Goal: Task Accomplishment & Management: Use online tool/utility

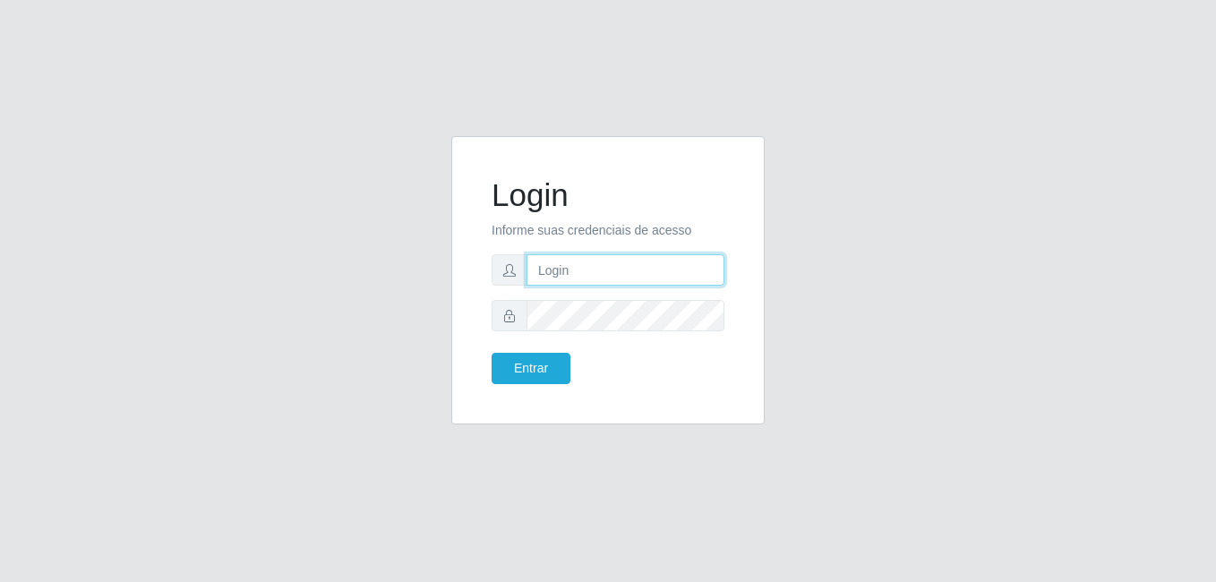
click at [630, 270] on input "text" at bounding box center [625, 269] width 198 height 31
type input "[EMAIL_ADDRESS][DOMAIN_NAME]"
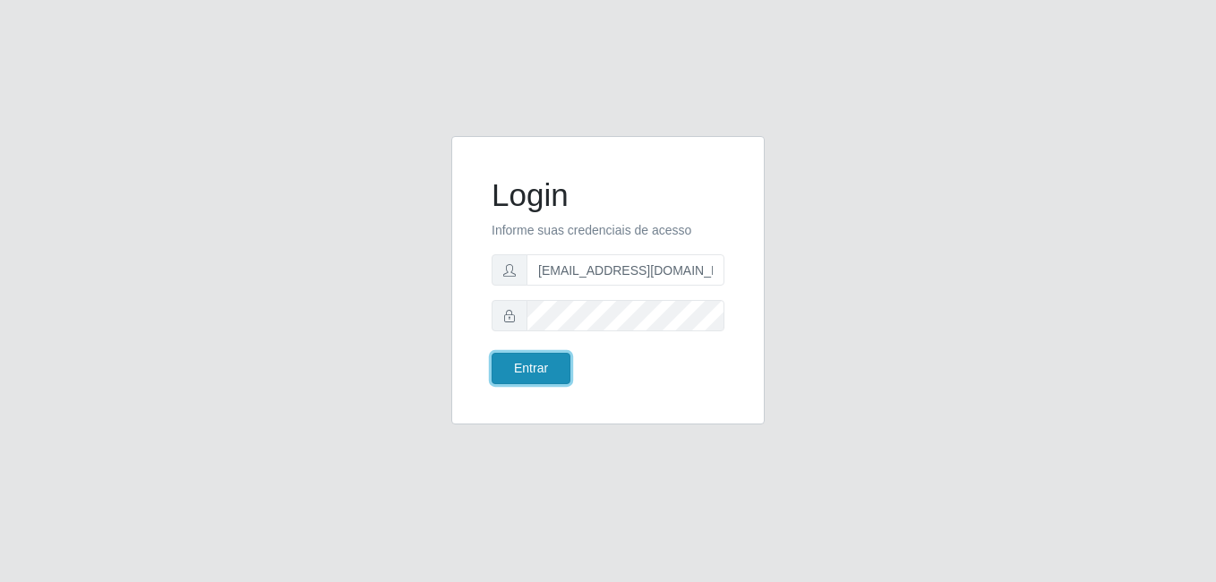
click at [554, 378] on button "Entrar" at bounding box center [530, 368] width 79 height 31
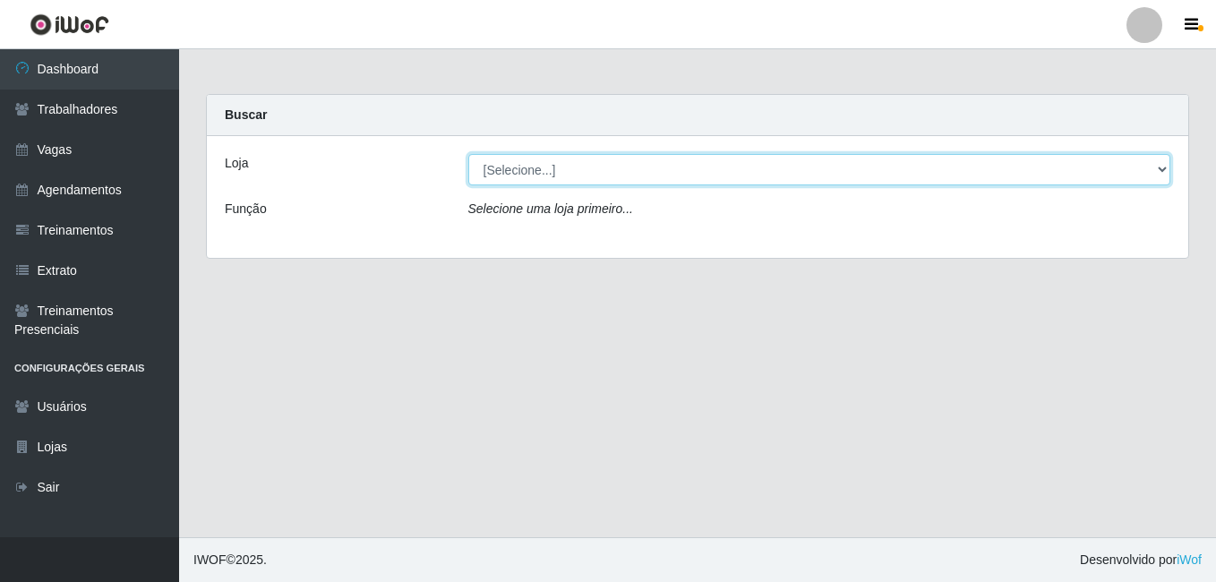
click at [669, 174] on select "[Selecione...] Super Popular" at bounding box center [819, 169] width 703 height 31
select select "537"
click at [468, 154] on select "[Selecione...] Super Popular" at bounding box center [819, 169] width 703 height 31
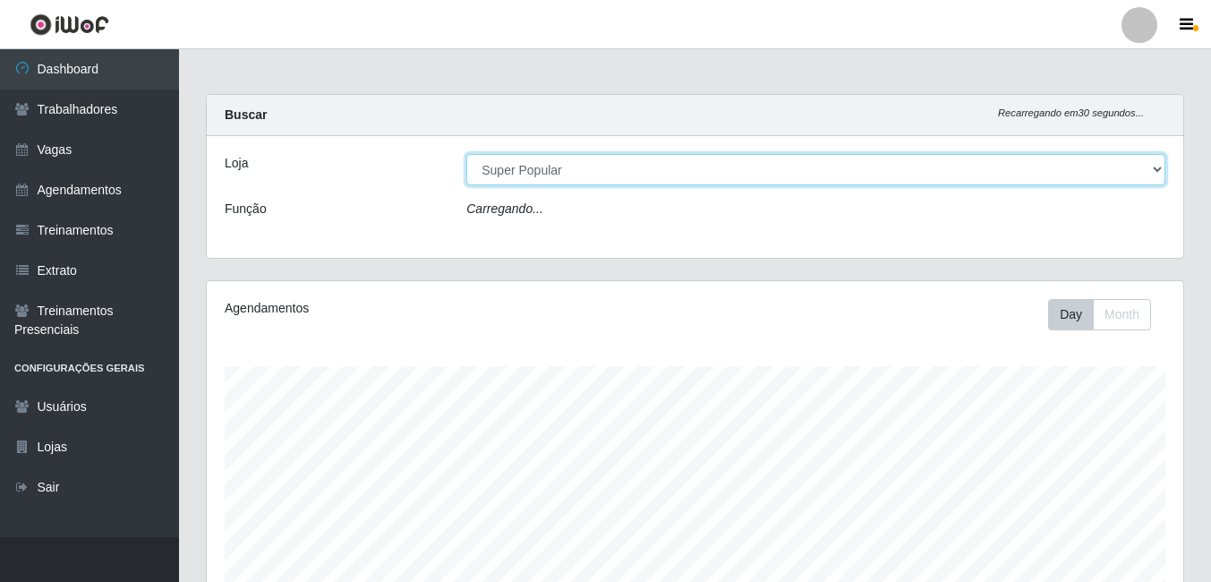
scroll to position [371, 977]
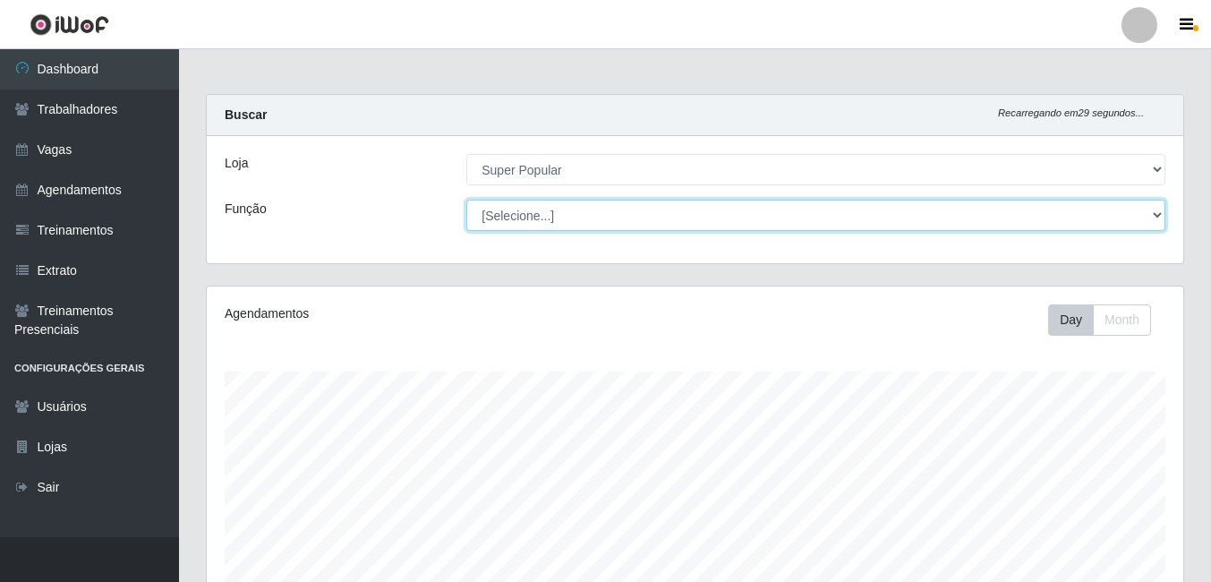
click at [698, 218] on select "[Selecione...] Repositor Repositor + Repositor ++" at bounding box center [815, 215] width 699 height 31
select select "82"
click at [466, 200] on select "[Selecione...] Repositor Repositor + Repositor ++" at bounding box center [815, 215] width 699 height 31
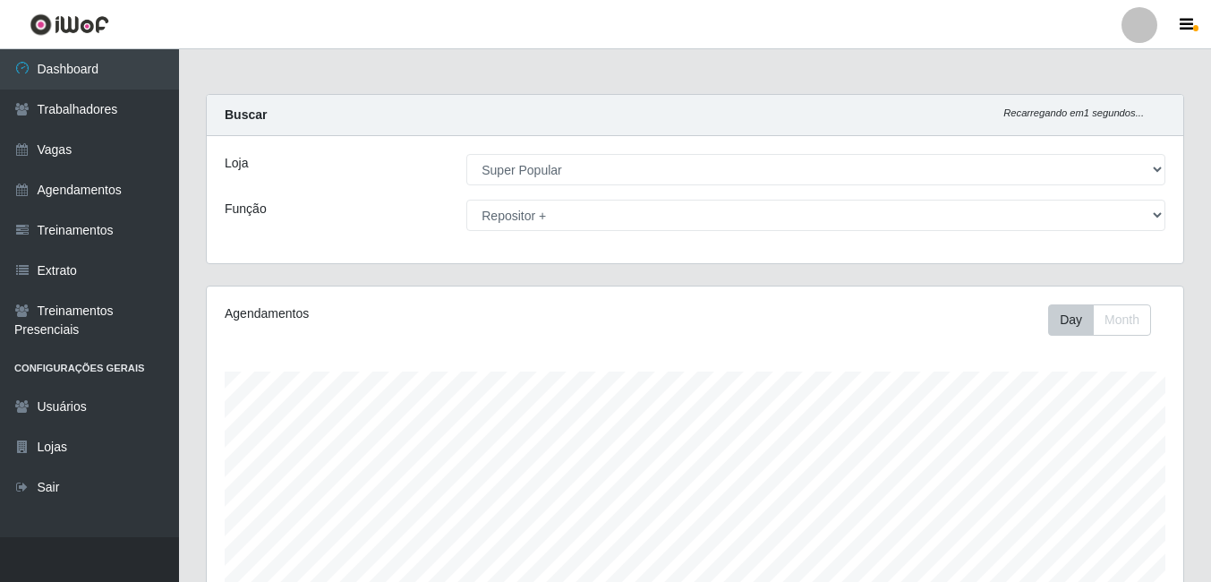
click at [1211, 80] on html "Perfil Alterar Senha Sair Dashboard Trabalhadores Vagas Agendamentos Treinament…" at bounding box center [605, 514] width 1211 height 1029
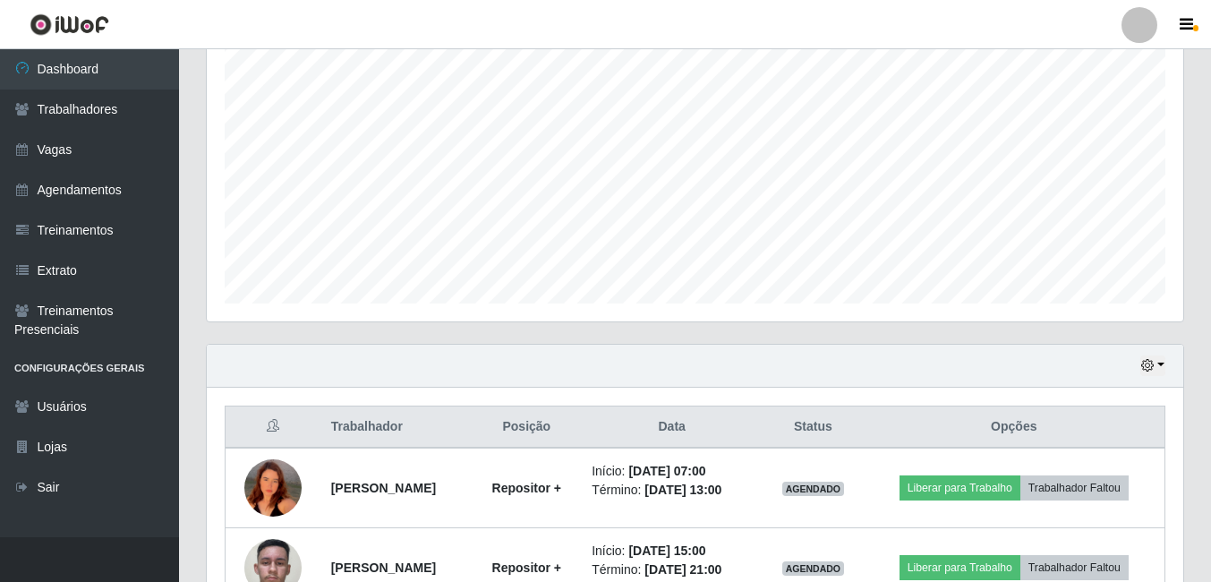
scroll to position [448, 0]
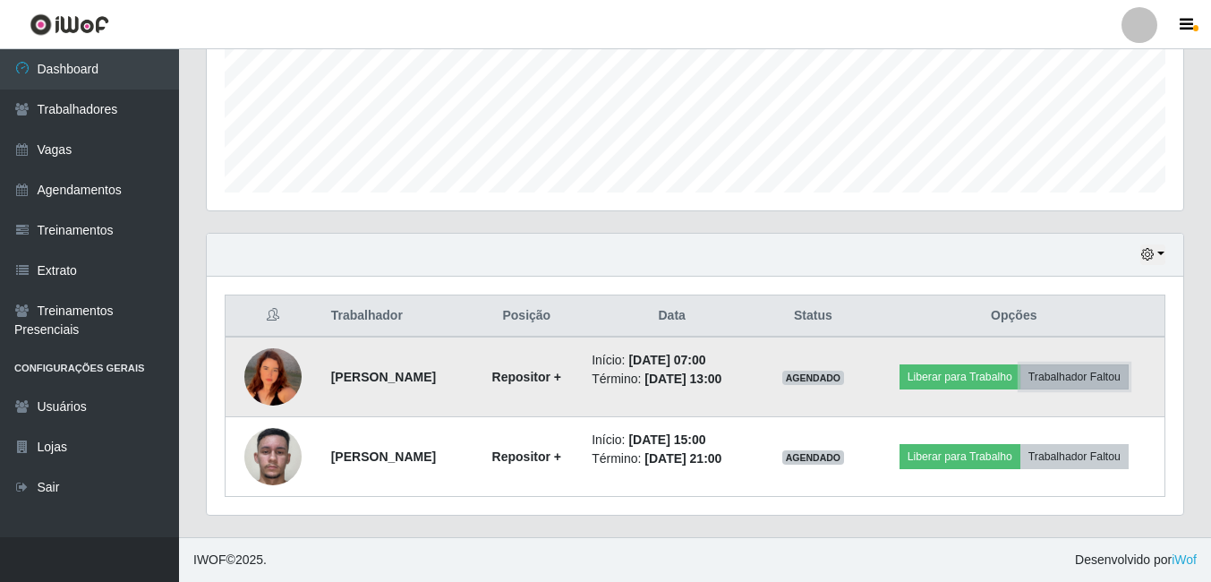
click at [1101, 380] on button "Trabalhador Faltou" at bounding box center [1074, 376] width 108 height 25
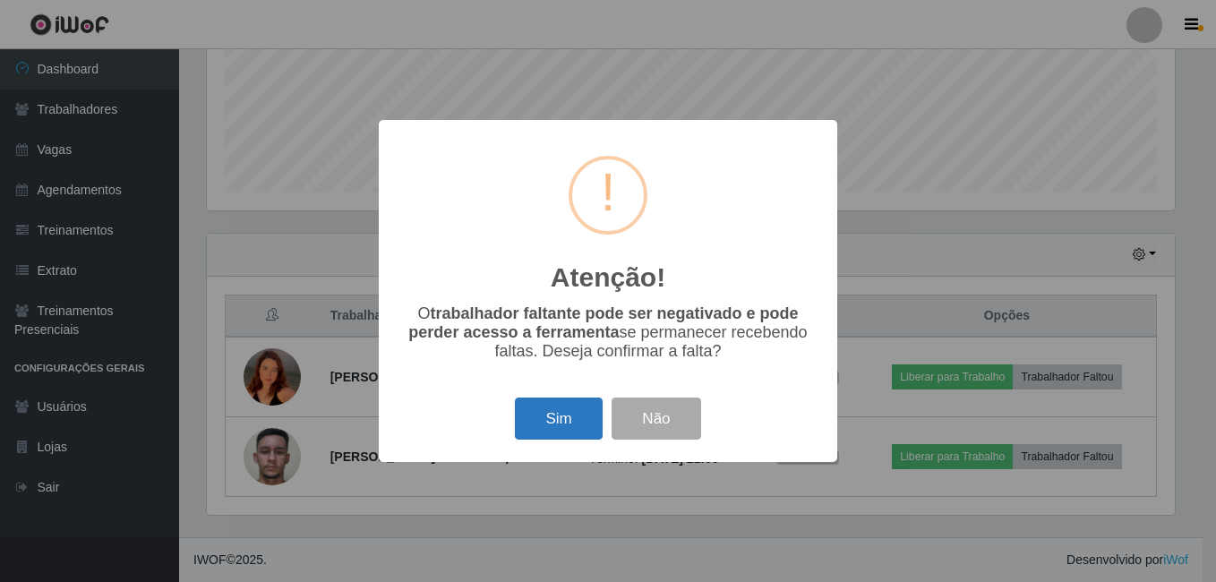
click at [561, 414] on button "Sim" at bounding box center [558, 418] width 87 height 42
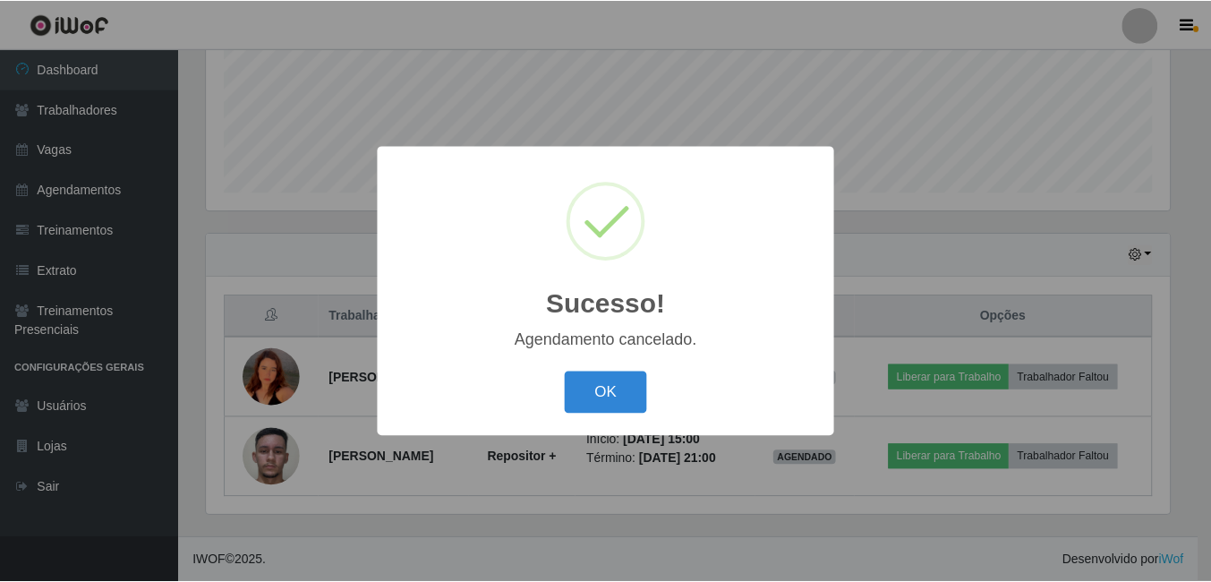
scroll to position [368, 0]
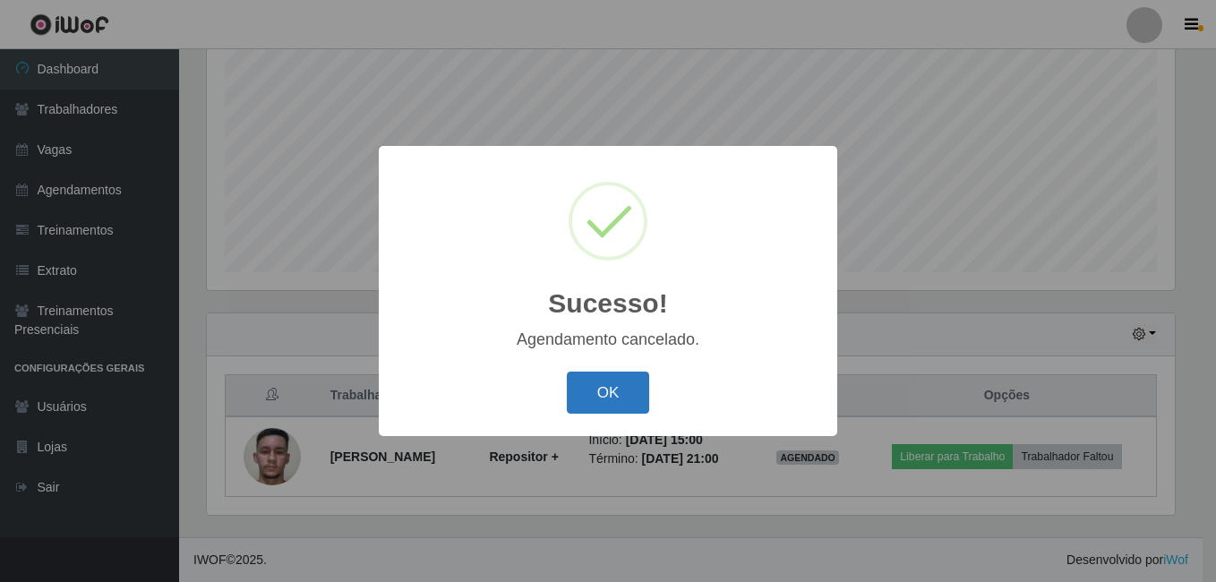
click at [605, 388] on button "OK" at bounding box center [608, 392] width 83 height 42
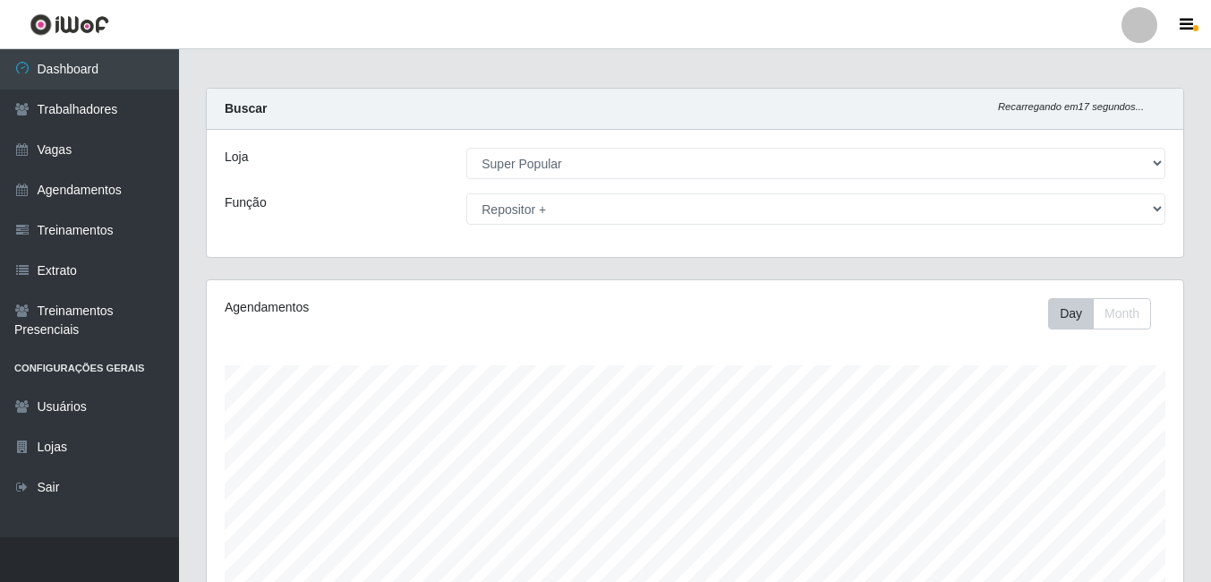
scroll to position [0, 0]
